Goal: Find specific page/section: Find specific page/section

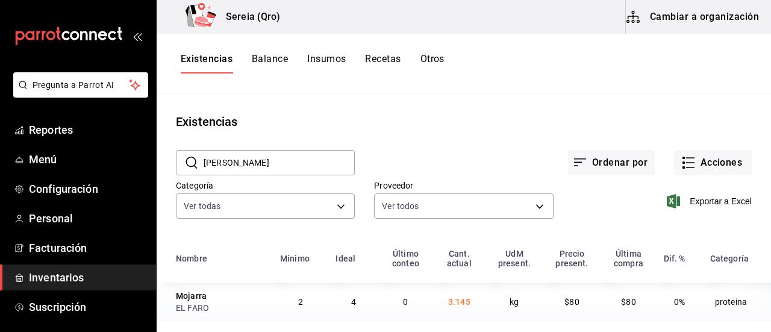
drag, startPoint x: 242, startPoint y: 166, endPoint x: 202, endPoint y: 165, distance: 39.8
click at [202, 165] on div "​ [PERSON_NAME] ​" at bounding box center [265, 162] width 179 height 25
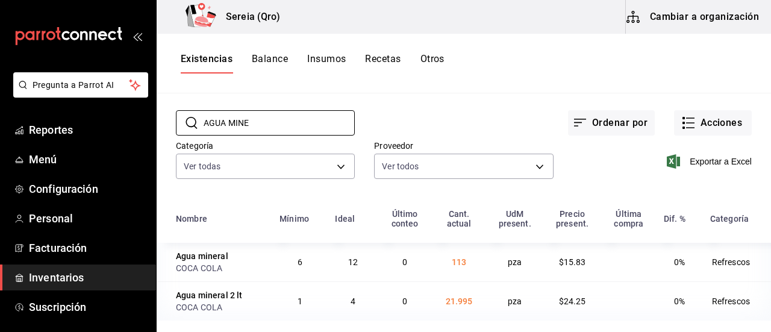
scroll to position [42, 0]
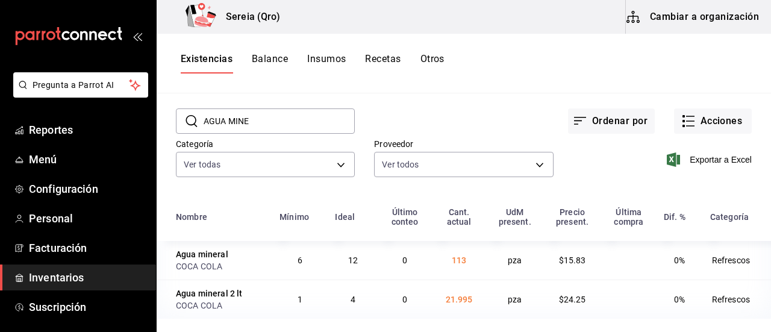
click at [207, 259] on div "Agua mineral" at bounding box center [202, 254] width 52 height 12
click at [394, 257] on td "0" at bounding box center [405, 260] width 54 height 39
click at [218, 268] on div "COCA COLA" at bounding box center [220, 266] width 89 height 12
click at [219, 268] on div "COCA COLA" at bounding box center [220, 266] width 89 height 12
click at [422, 261] on td "0" at bounding box center [405, 260] width 54 height 39
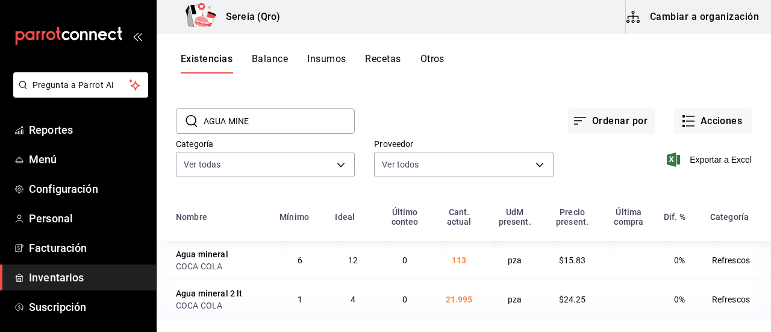
drag, startPoint x: 260, startPoint y: 121, endPoint x: 207, endPoint y: 121, distance: 52.4
click at [207, 121] on input "AGUA MINE" at bounding box center [279, 121] width 151 height 24
type input "A"
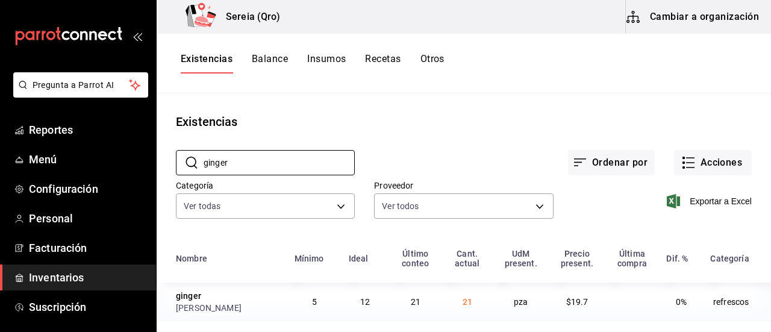
scroll to position [2, 0]
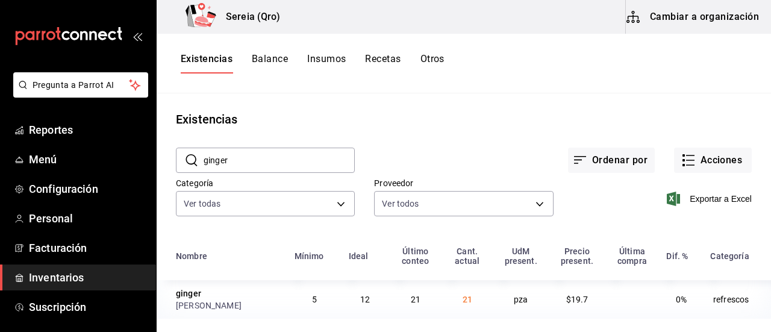
drag, startPoint x: 242, startPoint y: 160, endPoint x: 202, endPoint y: 162, distance: 40.4
click at [202, 162] on div "​ [PERSON_NAME] ​" at bounding box center [265, 160] width 179 height 25
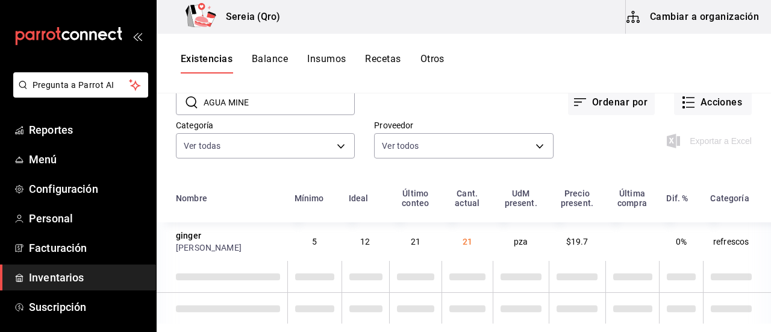
scroll to position [0, 0]
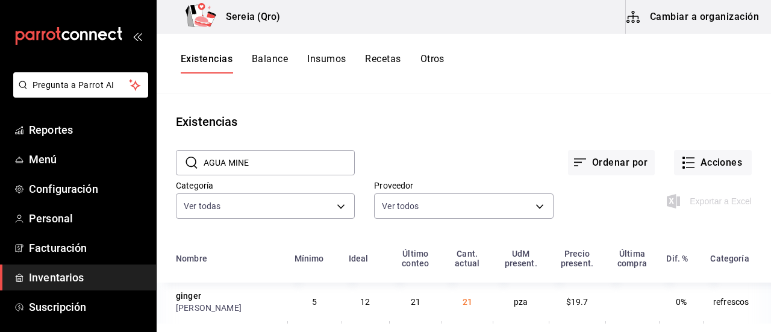
drag, startPoint x: 266, startPoint y: 163, endPoint x: 194, endPoint y: 174, distance: 72.5
click at [194, 174] on div "​ AGUA MINE ​" at bounding box center [265, 162] width 179 height 25
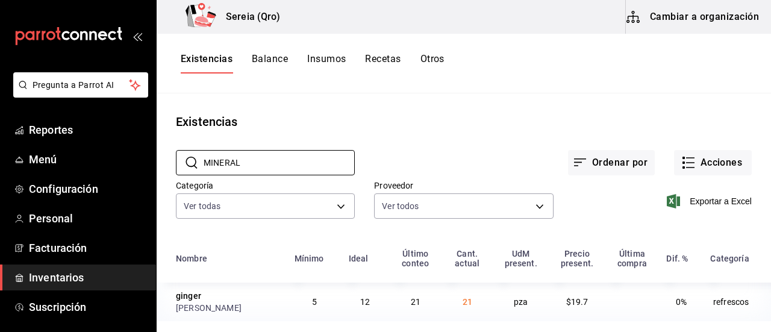
scroll to position [2, 0]
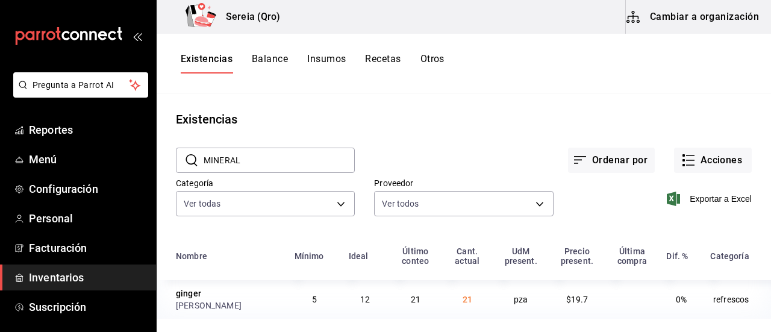
drag, startPoint x: 242, startPoint y: 160, endPoint x: 202, endPoint y: 161, distance: 39.8
click at [202, 161] on div "​ MINERAL ​" at bounding box center [265, 160] width 179 height 25
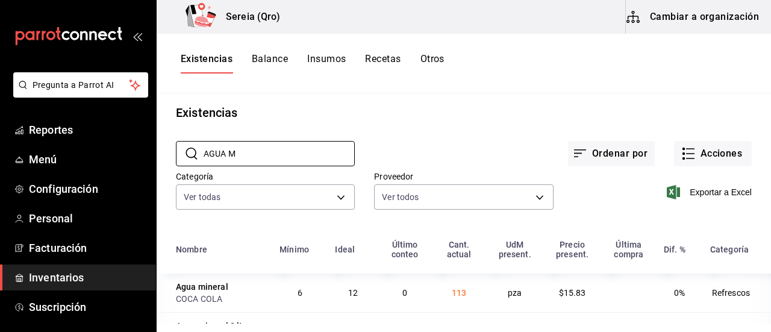
scroll to position [0, 0]
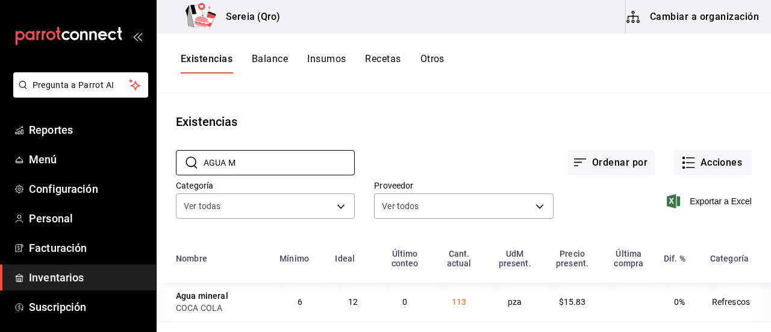
type input "AGUA M"
